Goal: Transaction & Acquisition: Register for event/course

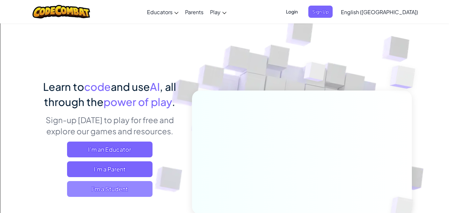
click at [110, 187] on span "I'm a Student" at bounding box center [109, 189] width 85 height 16
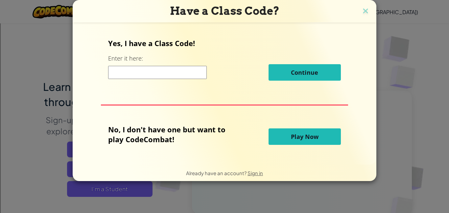
click at [147, 76] on input at bounding box center [157, 72] width 99 height 13
type input "southnightthin"
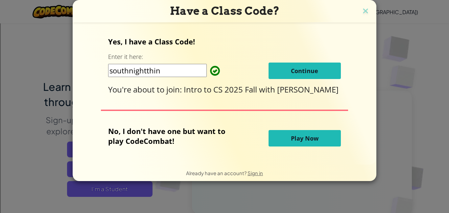
click at [317, 69] on button "Continue" at bounding box center [304, 70] width 72 height 16
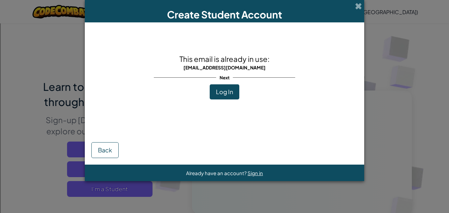
click at [217, 94] on span "Log In" at bounding box center [224, 92] width 17 height 8
